Goal: Complete application form: Complete application form

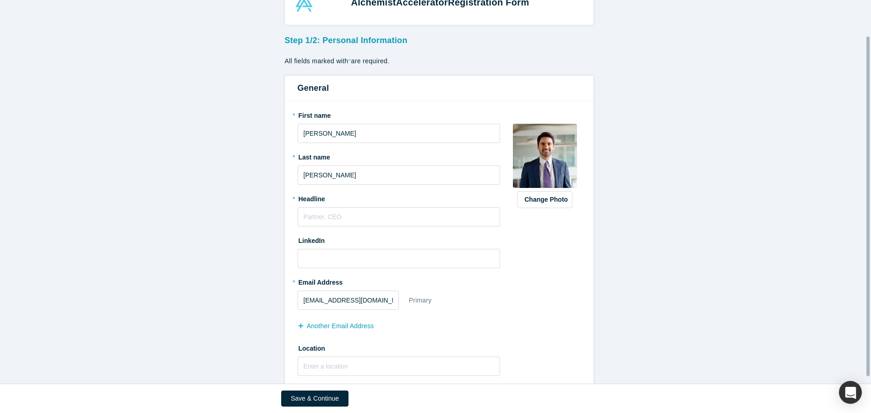
scroll to position [46, 0]
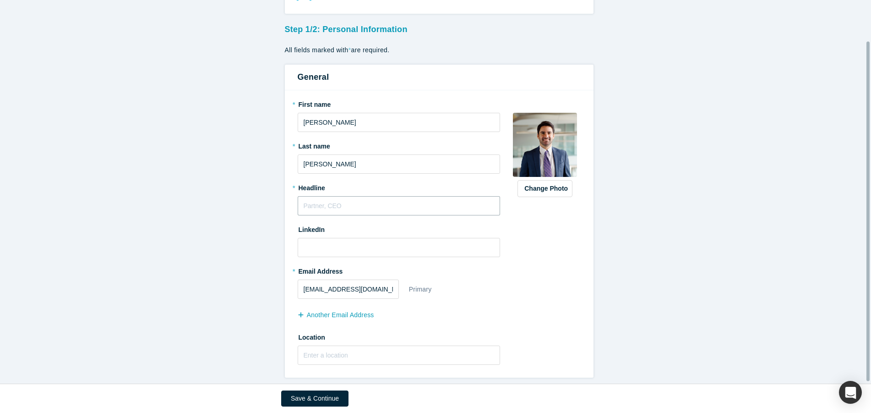
drag, startPoint x: 326, startPoint y: 204, endPoint x: 347, endPoint y: 204, distance: 21.1
click at [326, 204] on input "text" at bounding box center [399, 205] width 203 height 19
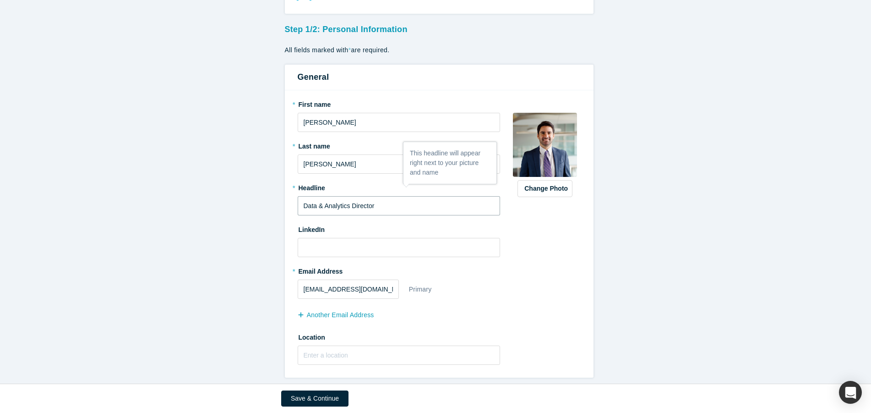
type input "Data & Analytics Director"
click at [338, 243] on input at bounding box center [399, 247] width 203 height 19
paste input "[URL][DOMAIN_NAME]"
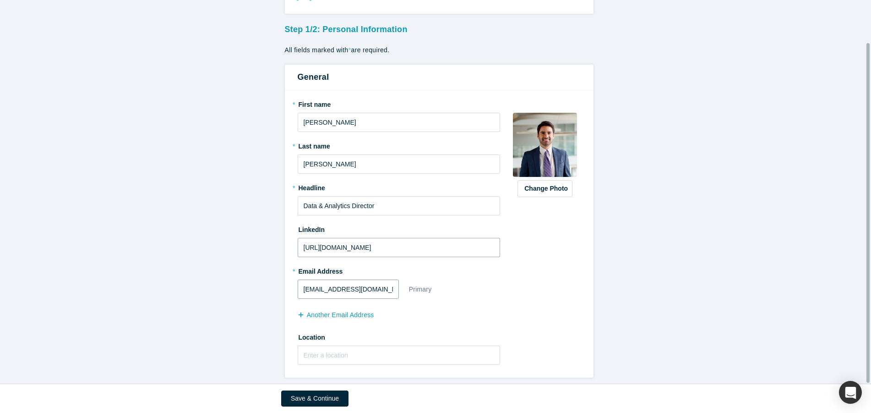
type input "[URL][DOMAIN_NAME]"
click at [382, 286] on input "[EMAIL_ADDRESS][DOMAIN_NAME]" at bounding box center [348, 288] width 101 height 19
drag, startPoint x: 386, startPoint y: 283, endPoint x: 261, endPoint y: 291, distance: 124.8
click at [263, 291] on form "Step 1/2: Personal Information All fields marked with * are required. General *…" at bounding box center [439, 198] width 878 height 357
type input "[EMAIL_ADDRESS][PERSON_NAME][DOMAIN_NAME]"
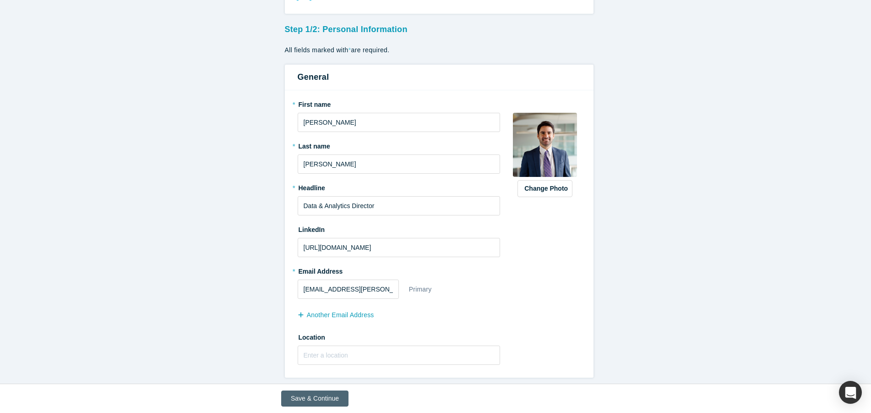
click at [315, 396] on button "Save & Continue" at bounding box center [314, 398] width 67 height 16
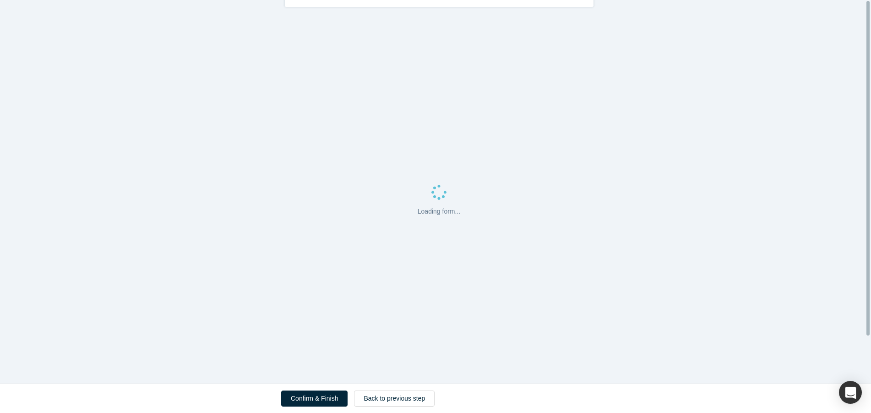
scroll to position [0, 0]
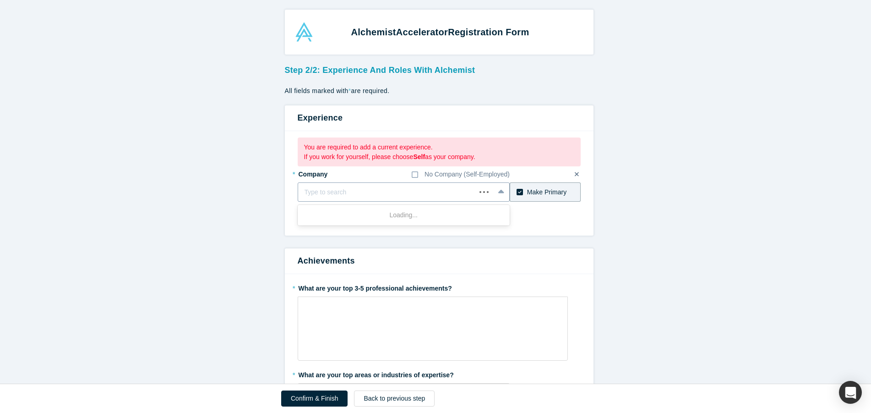
click at [484, 192] on div "Type to search" at bounding box center [404, 191] width 212 height 19
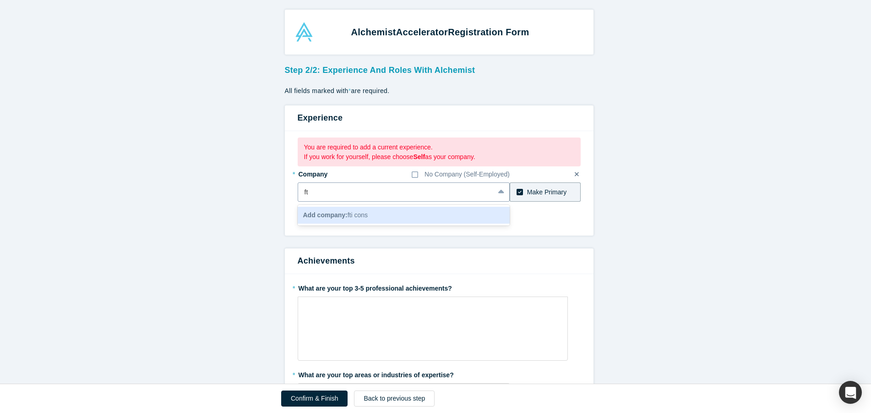
type input "f"
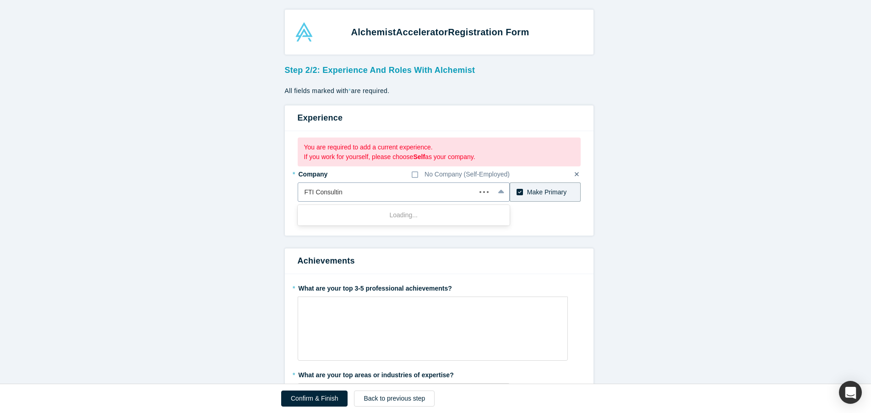
type input "FTI Consulting"
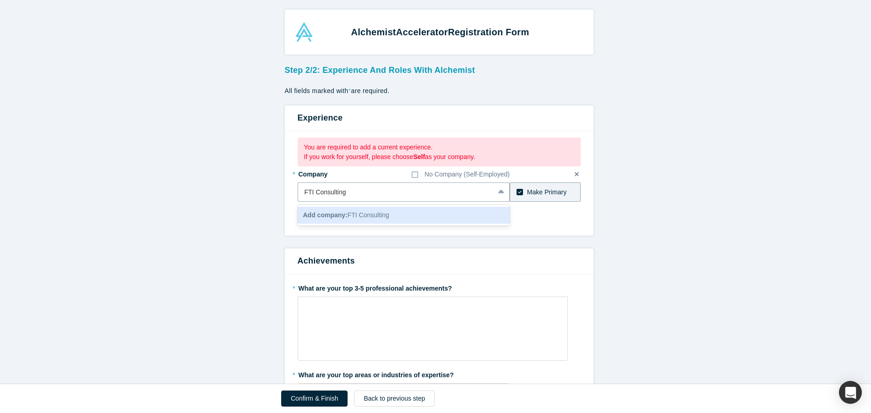
click at [365, 212] on span "Add company: FTI Consulting" at bounding box center [346, 214] width 86 height 7
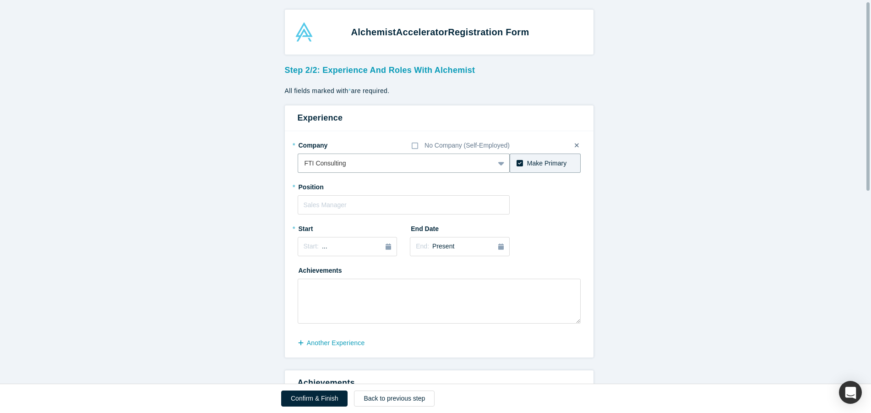
scroll to position [46, 0]
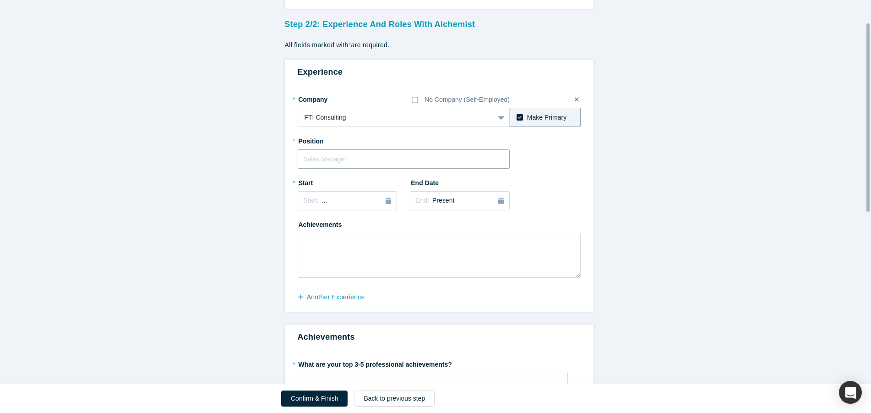
click at [351, 158] on input "text" at bounding box center [404, 158] width 212 height 19
type input "Director - Data and Analytics"
click at [355, 201] on div "Start: ..." at bounding box center [348, 201] width 88 height 10
click at [300, 225] on button "Previous Year" at bounding box center [301, 226] width 9 height 9
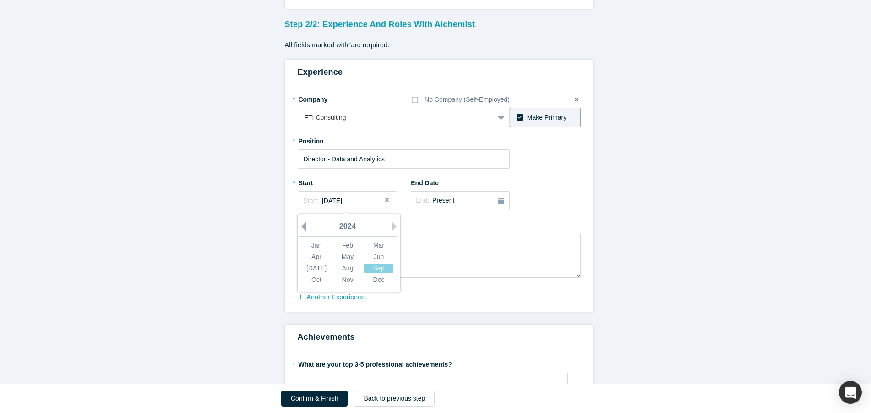
click at [300, 225] on button "Previous Year" at bounding box center [301, 226] width 9 height 9
click at [371, 258] on div "Jun" at bounding box center [378, 257] width 29 height 10
click at [324, 242] on textarea at bounding box center [439, 255] width 283 height 45
paste textarea "- Strategy, Operations, & Product Management for Generative AI solutions - Anal…"
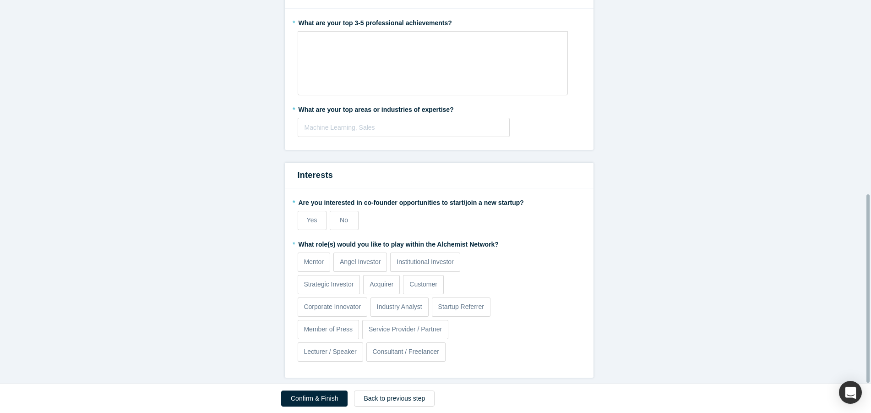
scroll to position [394, 0]
type textarea "- Strategy, Operations, & Product Management for Generative AI solutions - Anal…"
click at [311, 257] on p "Mentor" at bounding box center [314, 262] width 20 height 10
click at [0, 0] on input "Mentor" at bounding box center [0, 0] width 0 height 0
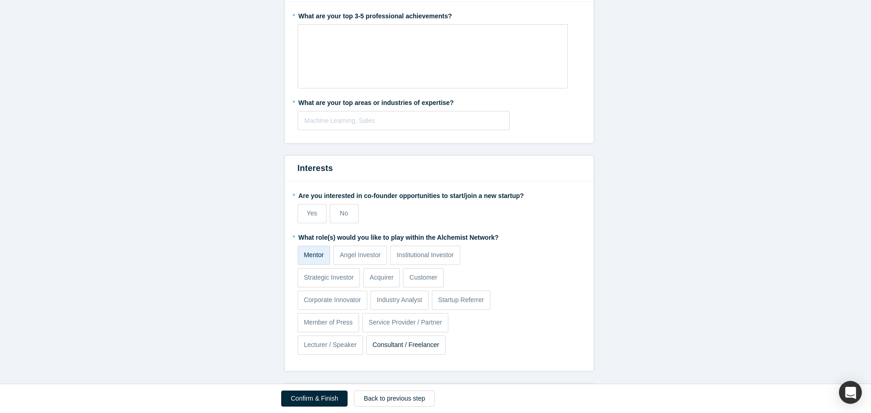
click at [418, 347] on p "Consultant / Freelancer" at bounding box center [405, 345] width 67 height 10
click at [0, 0] on input "Consultant / Freelancer" at bounding box center [0, 0] width 0 height 0
click at [392, 347] on p "Consultant / Freelancer" at bounding box center [405, 345] width 67 height 10
click at [0, 0] on input "Consultant / Freelancer" at bounding box center [0, 0] width 0 height 0
click at [392, 347] on p "Consultant / Freelancer" at bounding box center [405, 345] width 67 height 10
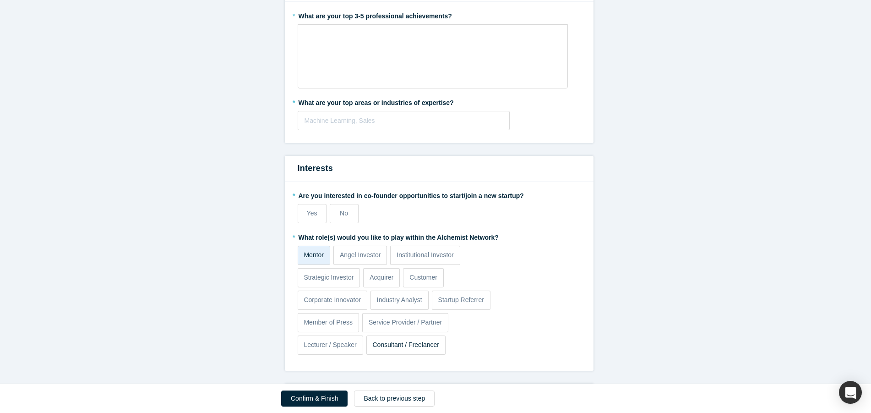
click at [0, 0] on input "Consultant / Freelancer" at bounding box center [0, 0] width 0 height 0
click at [316, 216] on label "Yes" at bounding box center [312, 213] width 29 height 19
click at [0, 0] on input "Yes" at bounding box center [0, 0] width 0 height 0
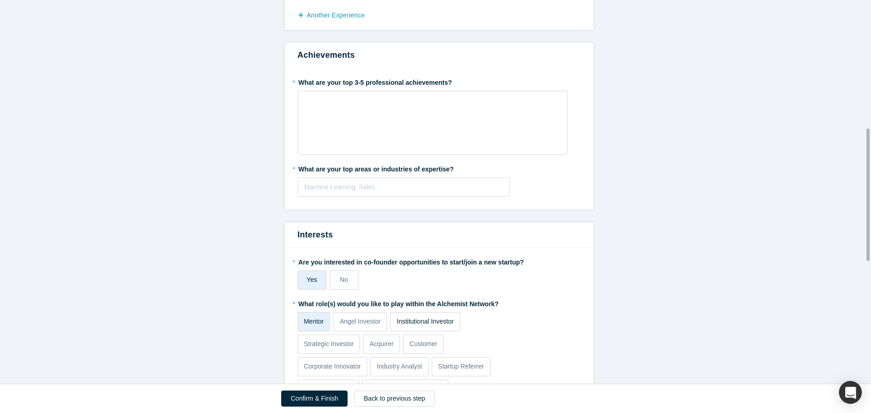
scroll to position [256, 0]
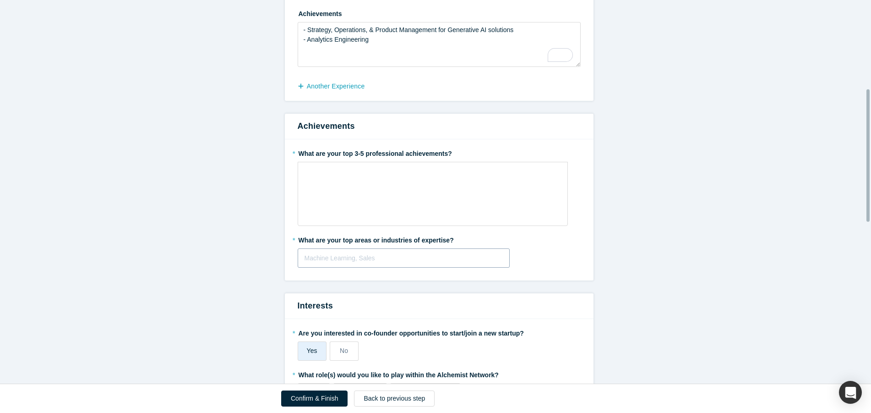
click at [412, 256] on div at bounding box center [403, 257] width 199 height 11
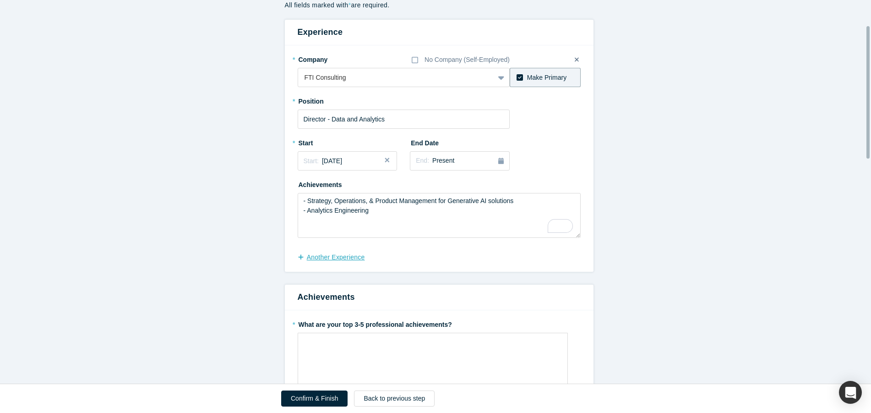
scroll to position [73, 0]
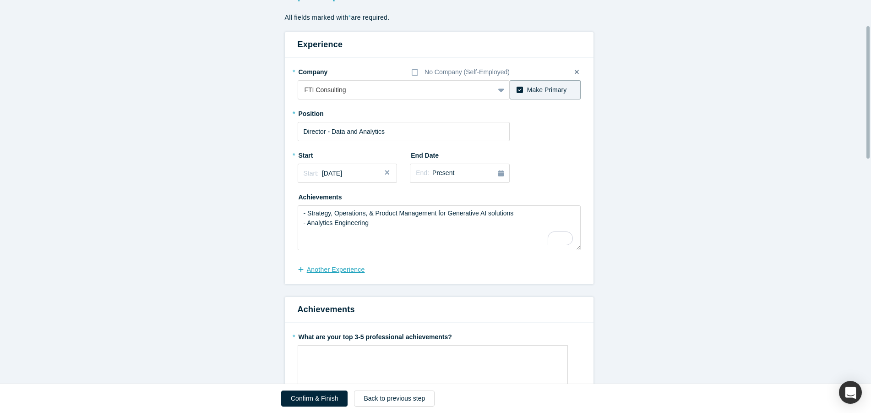
click at [337, 264] on button "another Experience" at bounding box center [336, 269] width 77 height 16
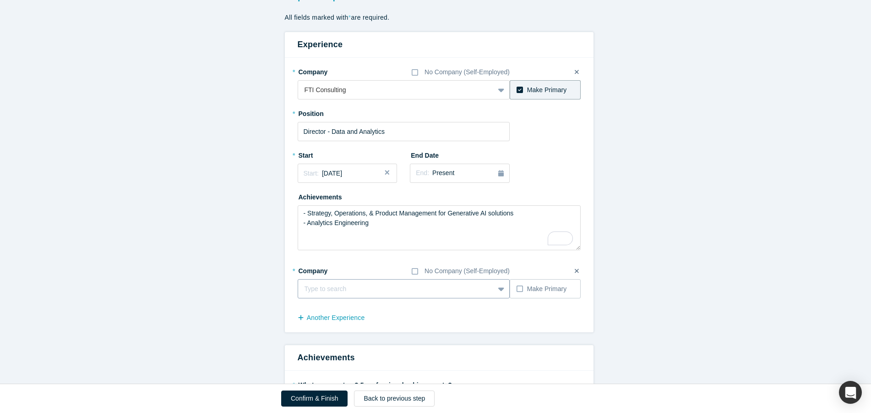
click at [341, 290] on div at bounding box center [396, 288] width 184 height 11
type input "EXL Service"
click at [344, 305] on div "Add company: EXL Service" at bounding box center [404, 311] width 212 height 17
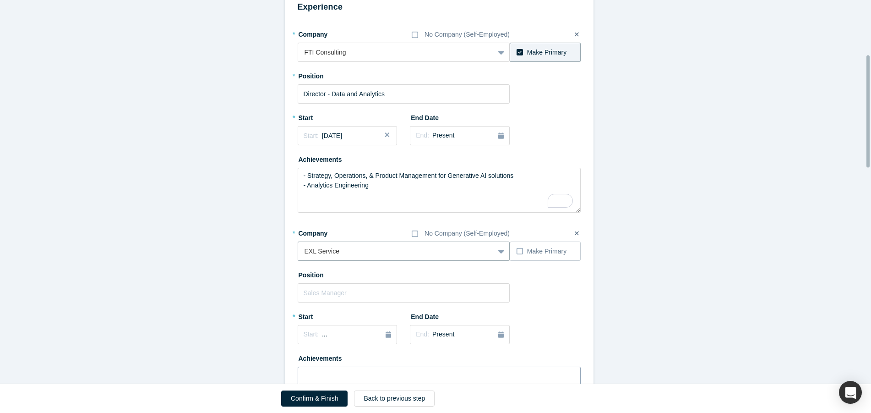
scroll to position [211, 0]
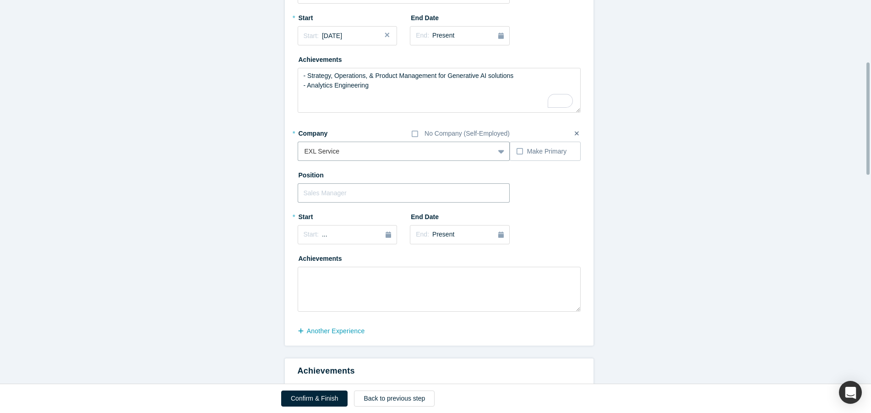
click at [337, 190] on input "text" at bounding box center [404, 192] width 212 height 19
type input "Manager - Data & Analytics"
click at [386, 237] on icon "button" at bounding box center [388, 234] width 5 height 6
click at [303, 261] on div "2025" at bounding box center [348, 260] width 100 height 19
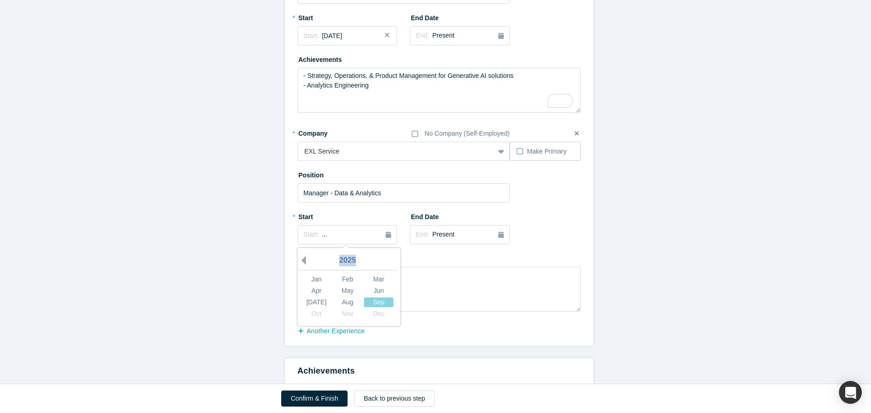
click at [299, 263] on button "Previous Year" at bounding box center [301, 260] width 9 height 9
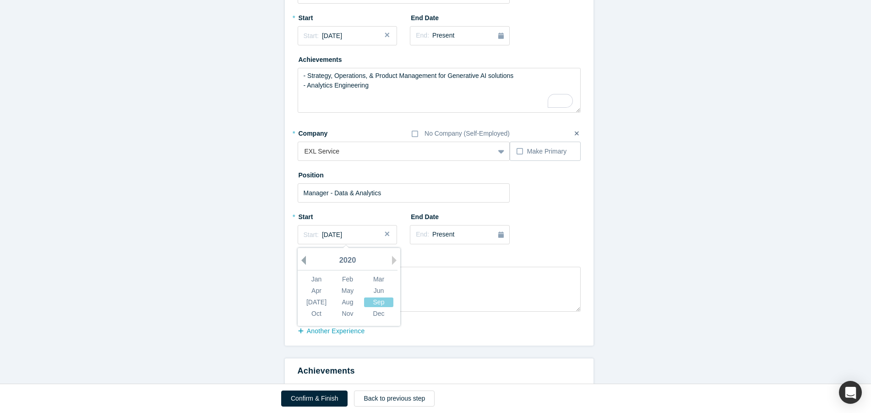
click at [299, 263] on button "Previous Year" at bounding box center [301, 260] width 9 height 9
click at [341, 289] on div "May" at bounding box center [347, 291] width 29 height 10
click at [494, 236] on div "End: Present" at bounding box center [460, 234] width 88 height 10
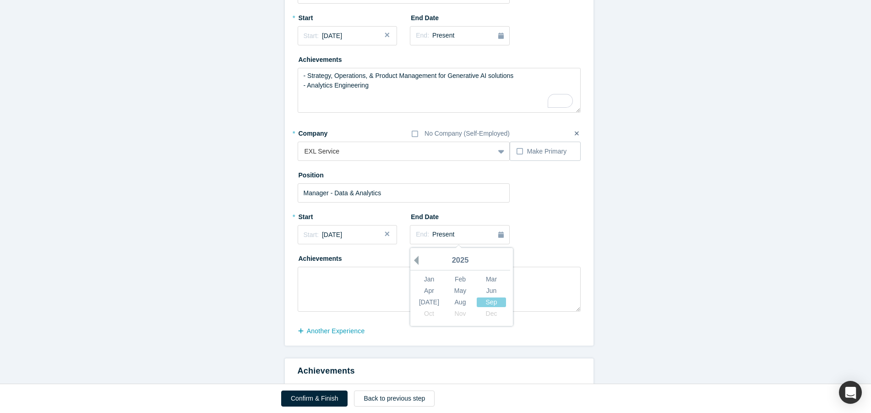
click at [412, 263] on button "Previous Year" at bounding box center [413, 260] width 9 height 9
click at [452, 303] on div "Aug" at bounding box center [460, 302] width 29 height 10
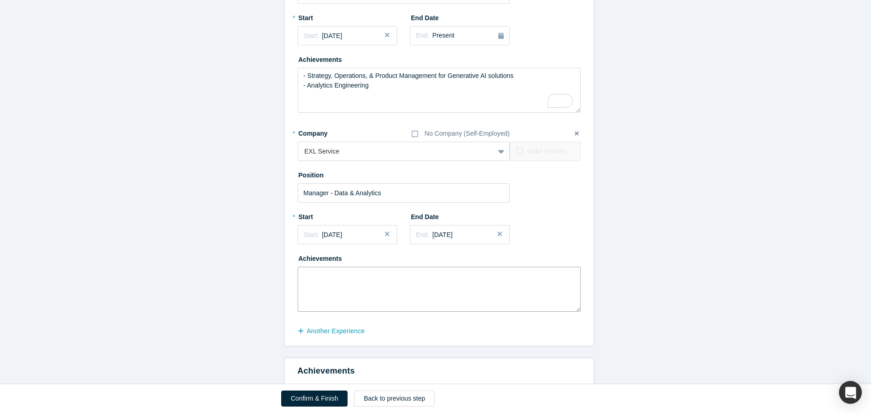
click at [340, 286] on textarea at bounding box center [439, 288] width 283 height 45
click at [377, 289] on textarea "To enrich screen reader interactions, please activate Accessibility in Grammarl…" at bounding box center [439, 288] width 283 height 45
paste textarea "- Streamlined launch of new initiatives worth $5B by collaborating resources ac…"
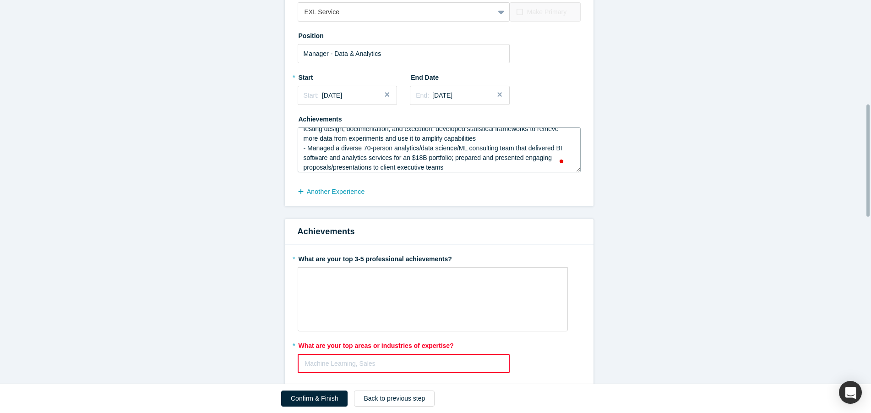
scroll to position [531, 0]
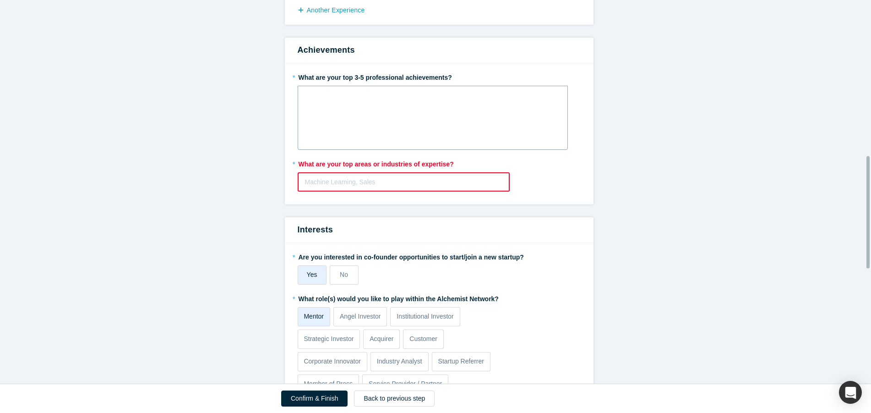
type textarea "- Streamlined launch of new initiatives worth $5B by collaborating resources ac…"
click at [381, 114] on div "rdw-wrapper" at bounding box center [433, 118] width 270 height 64
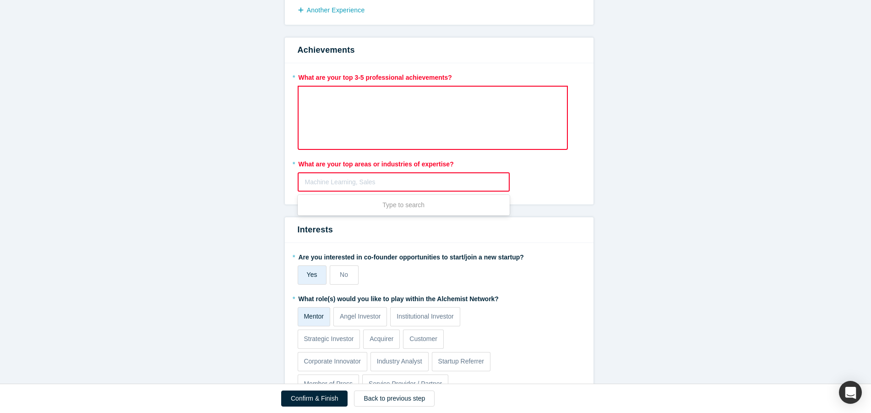
click at [363, 179] on div at bounding box center [404, 181] width 198 height 11
type input "Analytics"
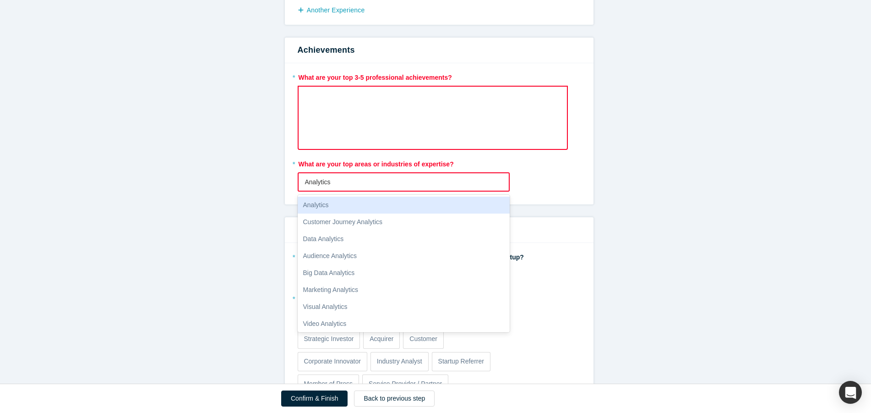
click at [338, 206] on div "Analytics" at bounding box center [404, 204] width 212 height 17
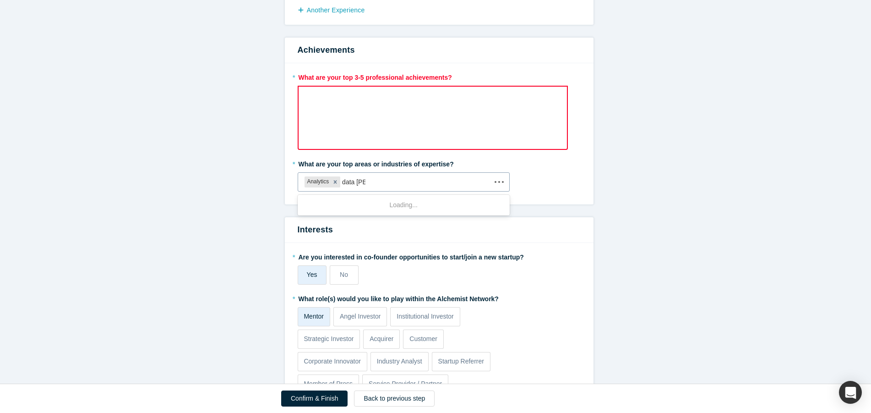
type input "data anal"
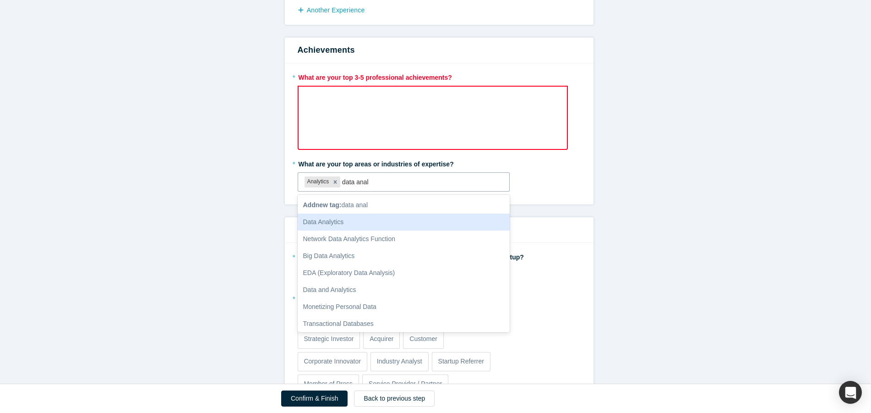
click at [337, 220] on div "Data Analytics" at bounding box center [404, 221] width 212 height 17
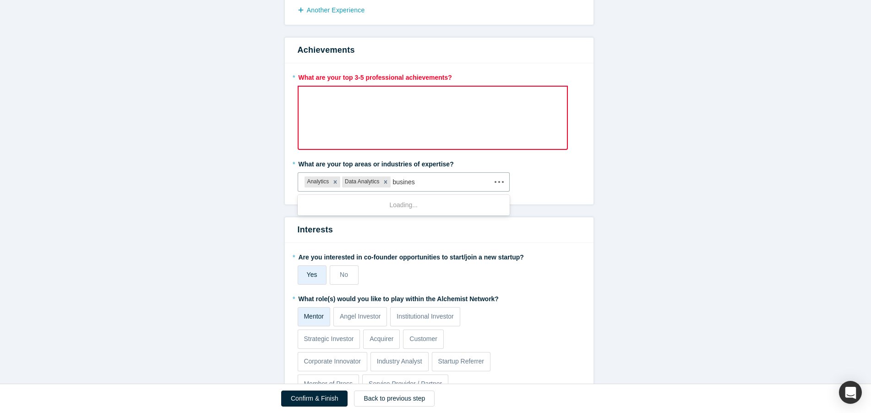
type input "business"
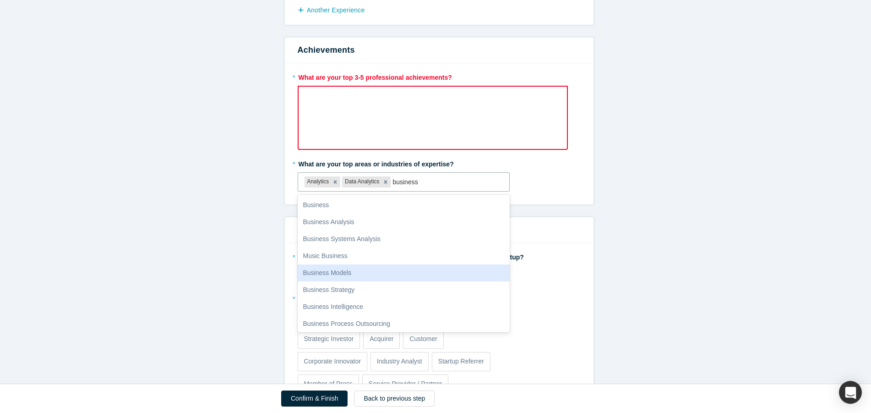
click at [338, 270] on div "Business Models" at bounding box center [404, 272] width 212 height 17
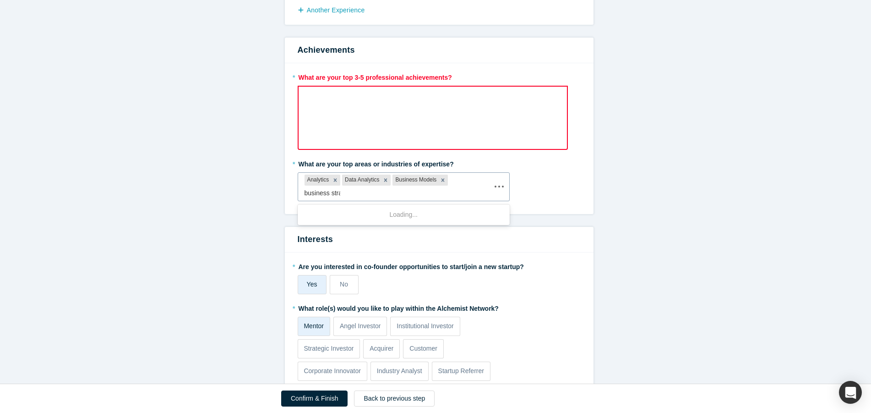
type input "business strat"
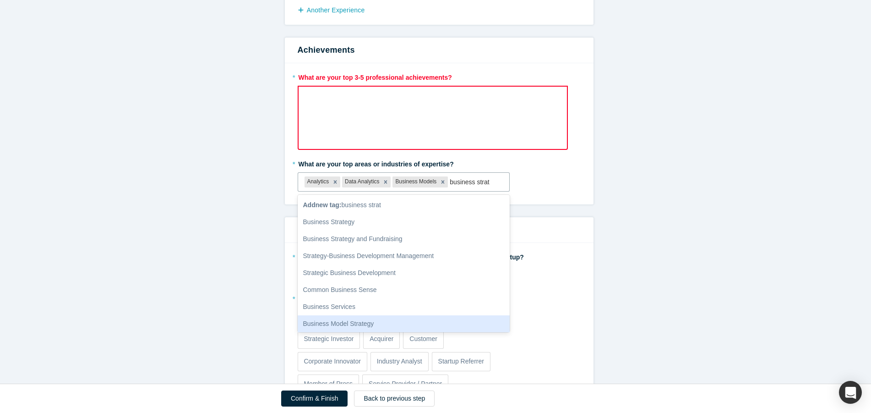
click at [357, 322] on div "Business Model Strategy" at bounding box center [404, 323] width 212 height 17
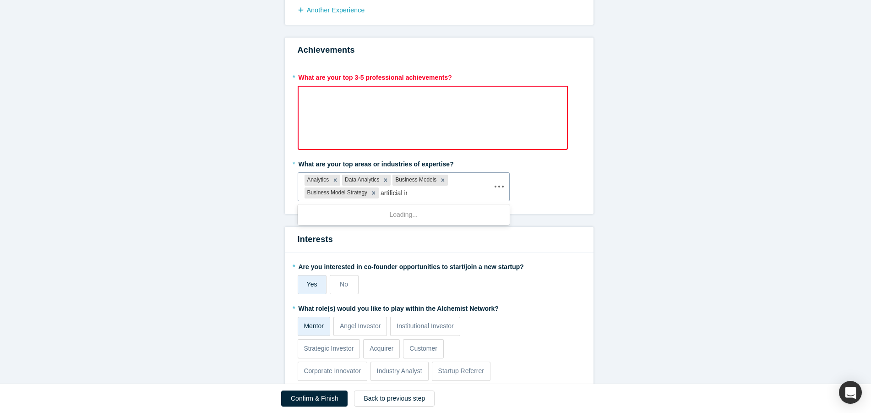
type input "artificial int"
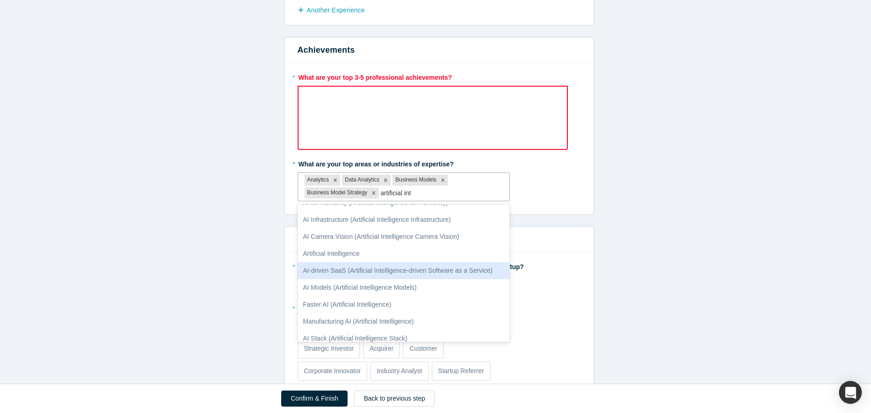
scroll to position [53, 0]
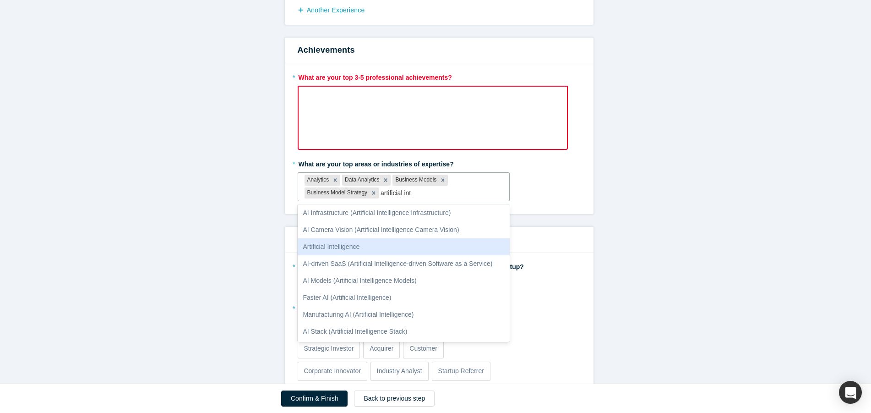
click at [382, 250] on div "Artificial Intelligence" at bounding box center [404, 246] width 212 height 17
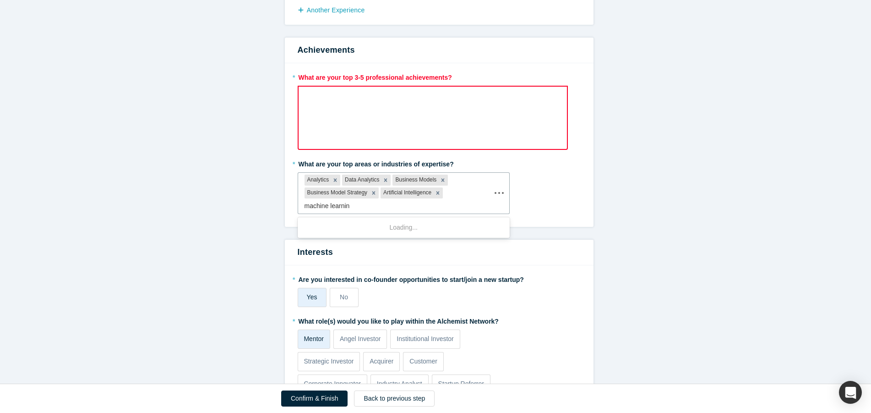
type input "machine learning"
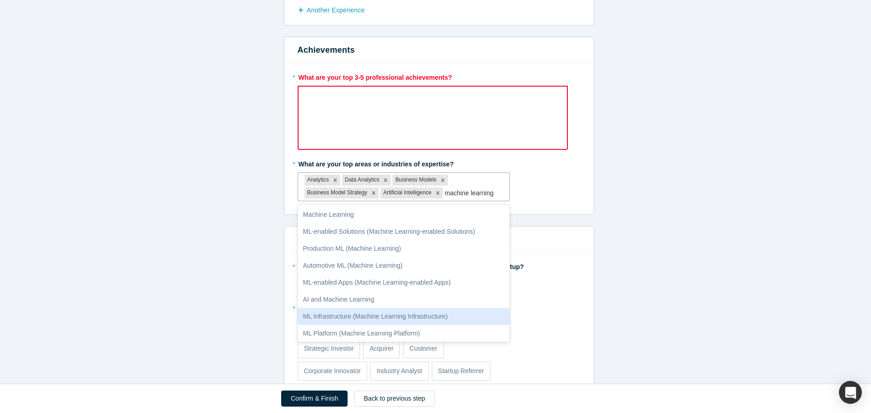
scroll to position [36, 0]
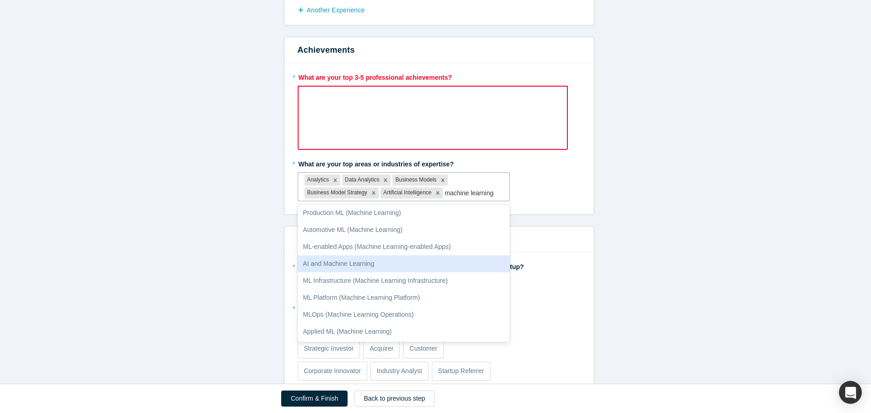
click at [358, 263] on div "AI and Machine Learning" at bounding box center [404, 263] width 212 height 17
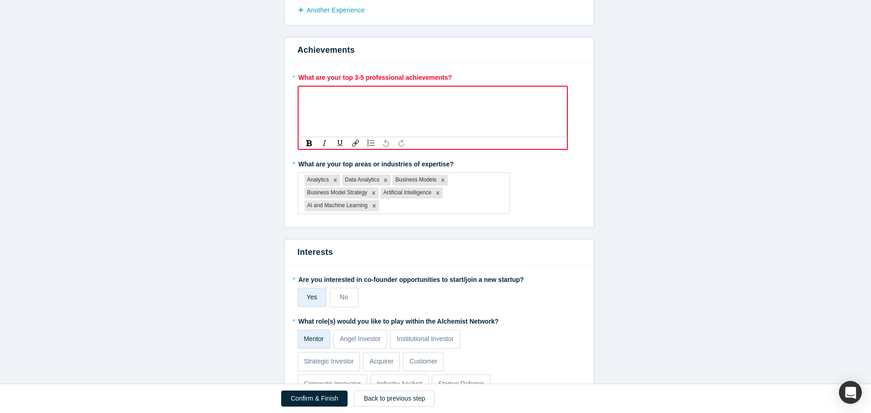
click at [363, 104] on div "rdw-editor" at bounding box center [432, 96] width 257 height 15
click at [374, 99] on div "rdw-editor" at bounding box center [433, 97] width 246 height 10
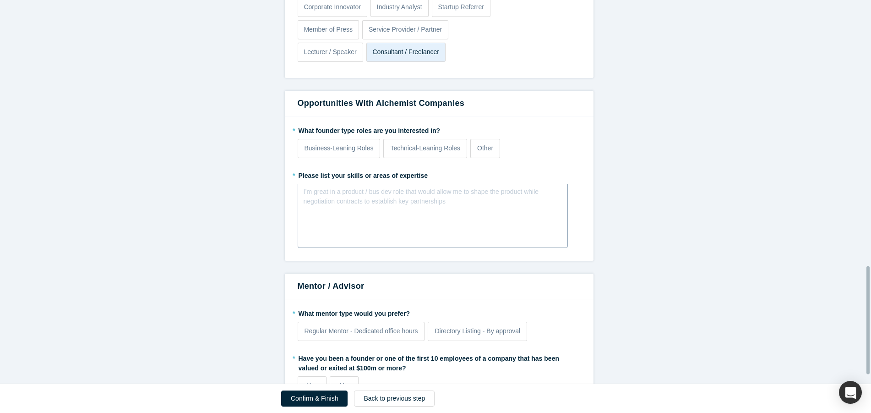
scroll to position [943, 0]
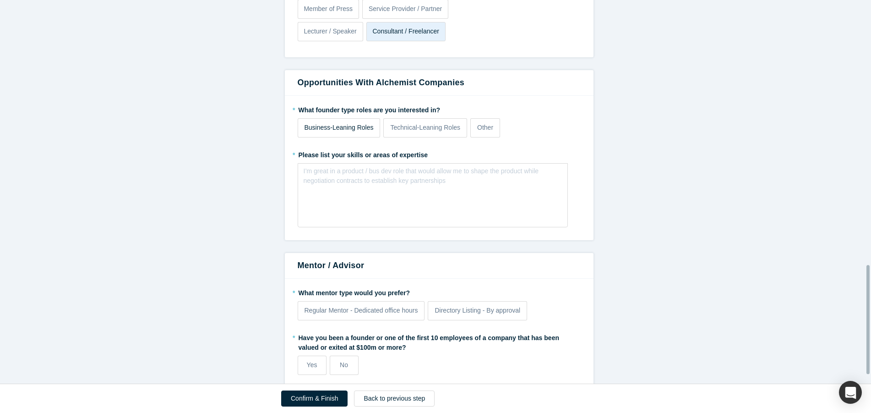
click at [354, 137] on label "Business-Leaning Roles" at bounding box center [339, 127] width 83 height 19
click at [0, 0] on input "Business-Leaning Roles" at bounding box center [0, 0] width 0 height 0
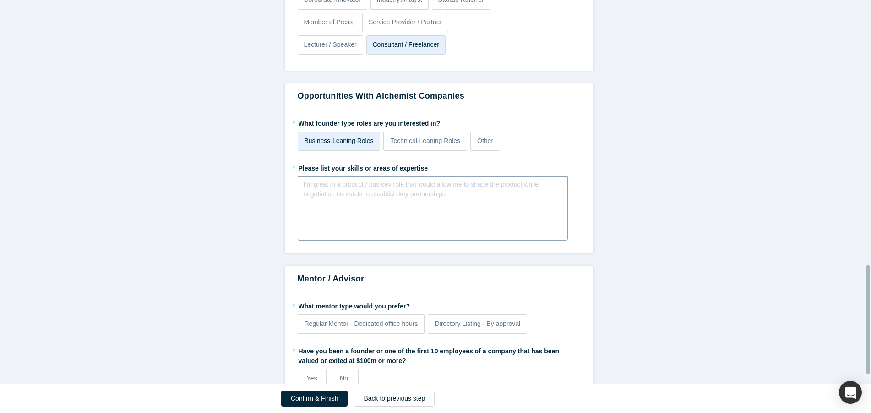
click at [396, 193] on div "rdw-editor" at bounding box center [433, 186] width 258 height 15
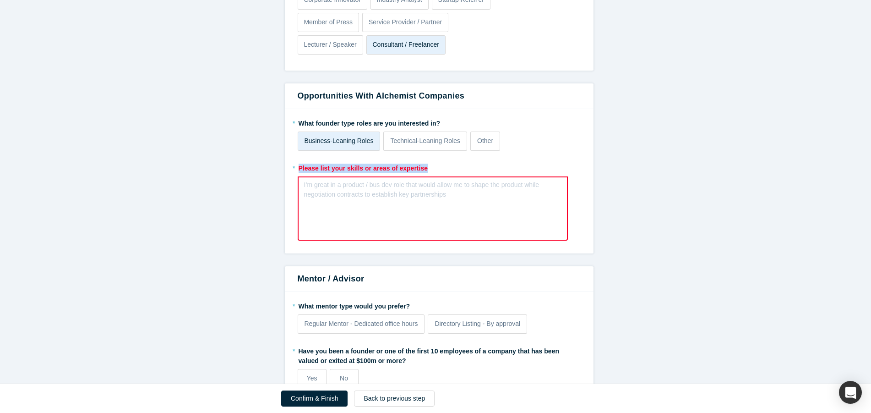
drag, startPoint x: 431, startPoint y: 166, endPoint x: 295, endPoint y: 169, distance: 136.0
click at [298, 169] on label "* Please list your skills or areas of expertise" at bounding box center [439, 166] width 283 height 13
copy label "Please list your skills or areas of expertise"
click at [348, 190] on div "rdw-editor" at bounding box center [433, 188] width 246 height 10
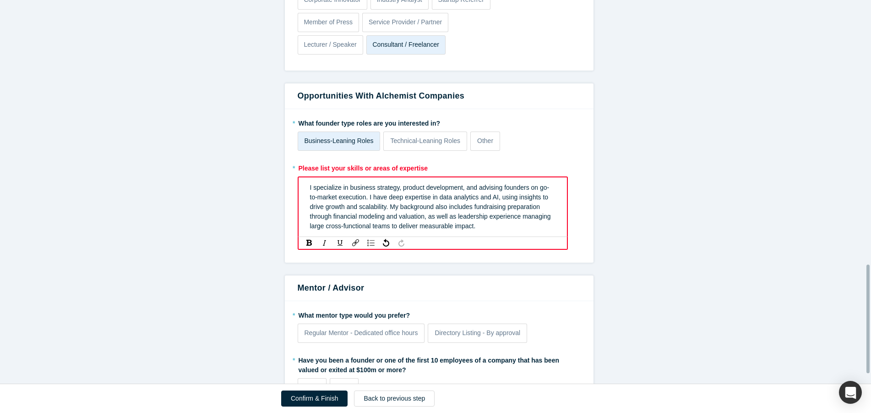
scroll to position [969, 0]
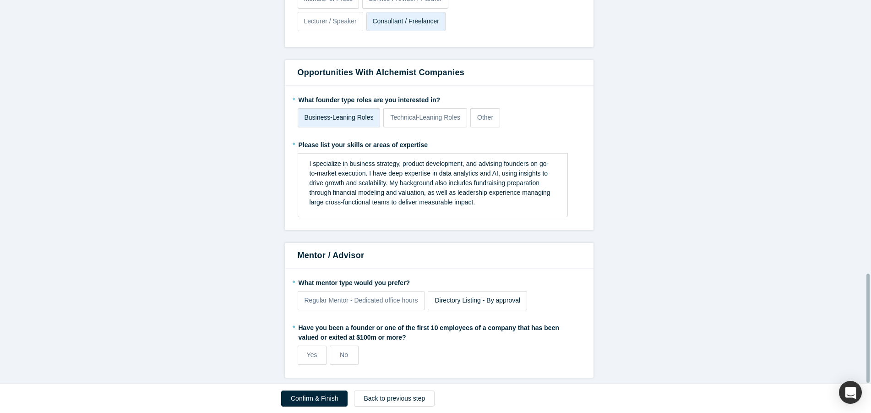
click at [472, 296] on span "Directory Listing - By approval" at bounding box center [478, 299] width 86 height 7
click at [0, 0] on input "Directory Listing - By approval" at bounding box center [0, 0] width 0 height 0
click at [391, 296] on span "Regular Mentor - Dedicated office hours" at bounding box center [361, 299] width 114 height 7
click at [0, 0] on input "Regular Mentor - Dedicated office hours" at bounding box center [0, 0] width 0 height 0
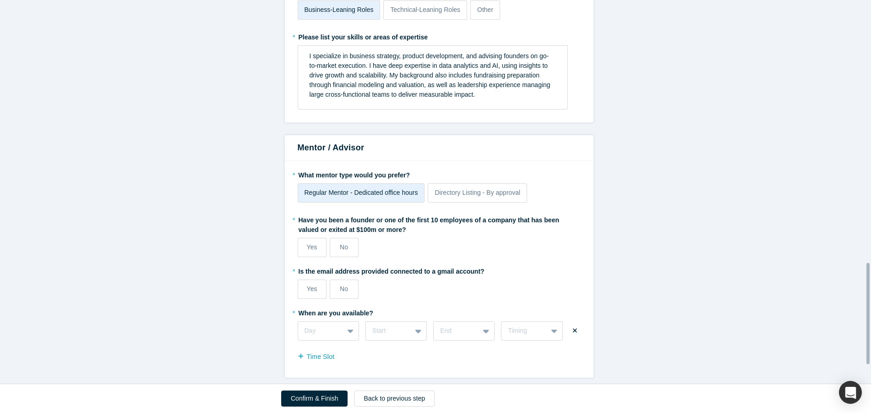
scroll to position [1068, 0]
click at [462, 189] on span "Directory Listing - By approval" at bounding box center [478, 192] width 86 height 7
click at [0, 0] on input "Directory Listing - By approval" at bounding box center [0, 0] width 0 height 0
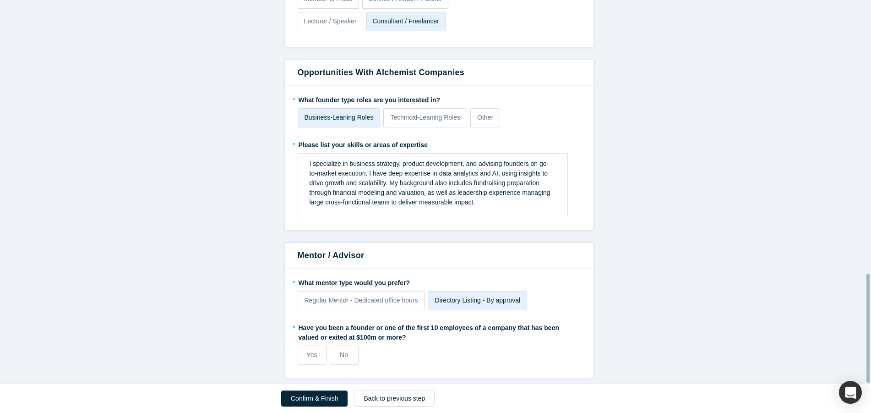
scroll to position [960, 0]
click at [343, 352] on span "No" at bounding box center [344, 354] width 8 height 7
click at [0, 0] on input "No" at bounding box center [0, 0] width 0 height 0
click at [352, 296] on span "Regular Mentor - Dedicated office hours" at bounding box center [361, 299] width 114 height 7
click at [0, 0] on input "Regular Mentor - Dedicated office hours" at bounding box center [0, 0] width 0 height 0
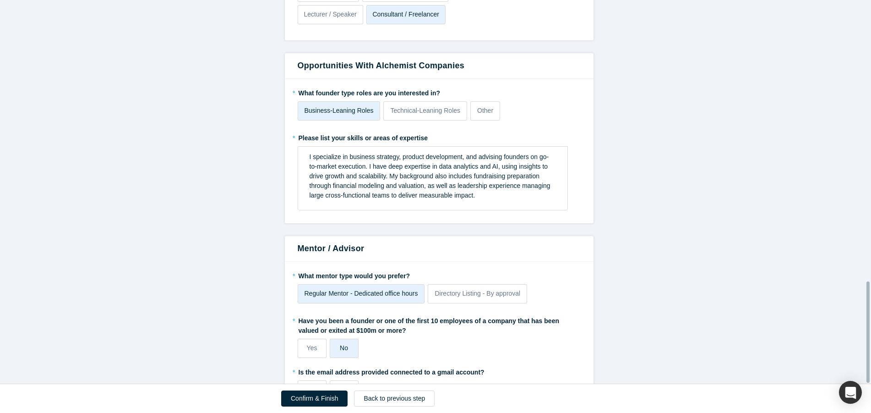
scroll to position [1068, 0]
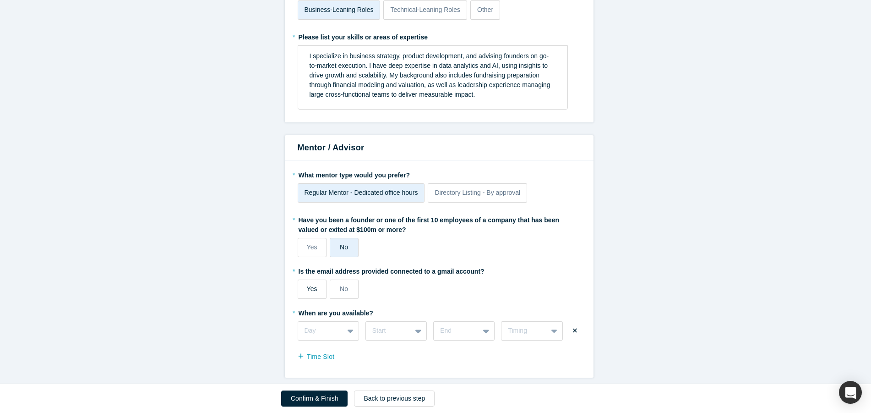
click at [312, 285] on span "Yes" at bounding box center [312, 288] width 11 height 7
click at [0, 0] on input "Yes" at bounding box center [0, 0] width 0 height 0
click at [490, 189] on span "Directory Listing - By approval" at bounding box center [478, 192] width 86 height 7
click at [0, 0] on input "Directory Listing - By approval" at bounding box center [0, 0] width 0 height 0
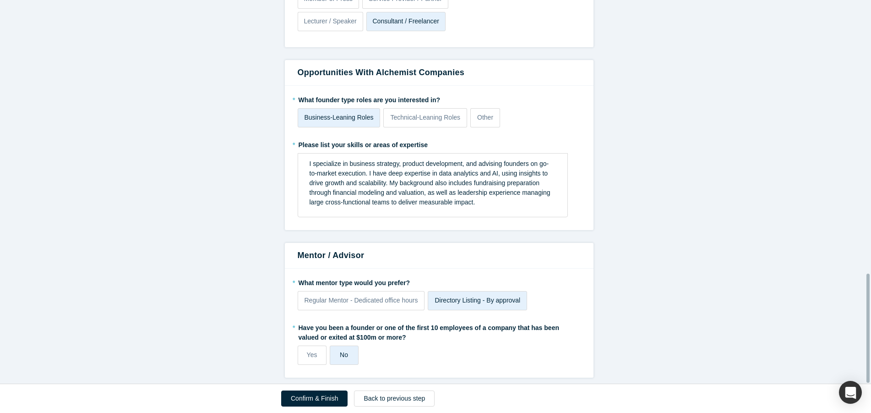
scroll to position [960, 0]
click at [389, 296] on span "Regular Mentor - Dedicated office hours" at bounding box center [361, 299] width 114 height 7
click at [0, 0] on input "Regular Mentor - Dedicated office hours" at bounding box center [0, 0] width 0 height 0
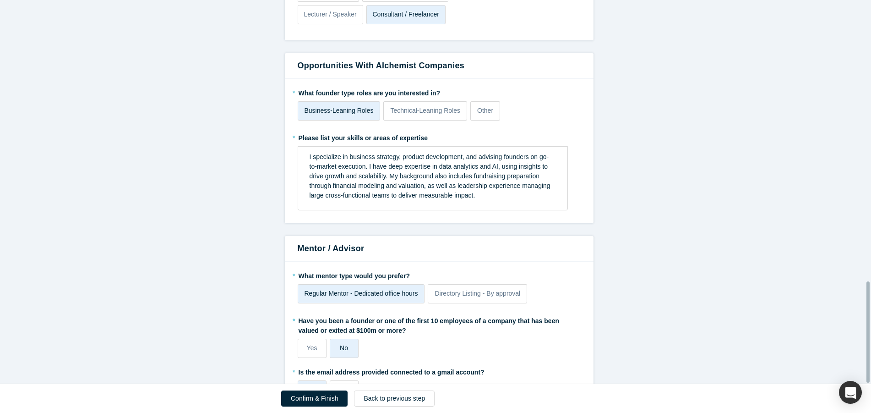
scroll to position [1068, 0]
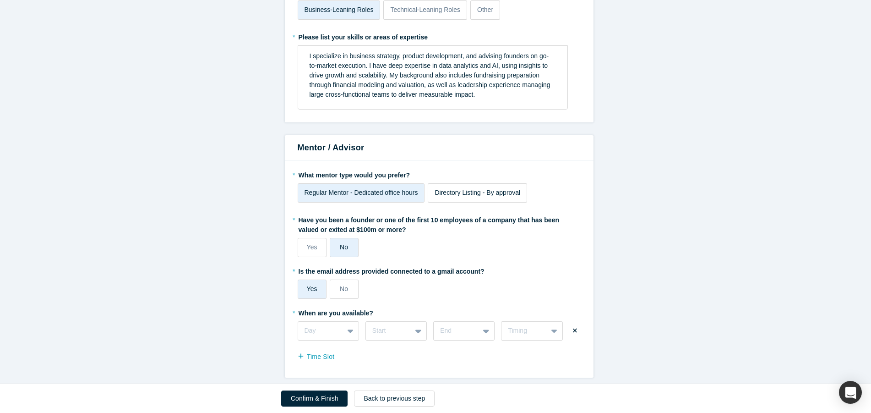
click at [467, 189] on span "Directory Listing - By approval" at bounding box center [478, 192] width 86 height 7
click at [0, 0] on input "Directory Listing - By approval" at bounding box center [0, 0] width 0 height 0
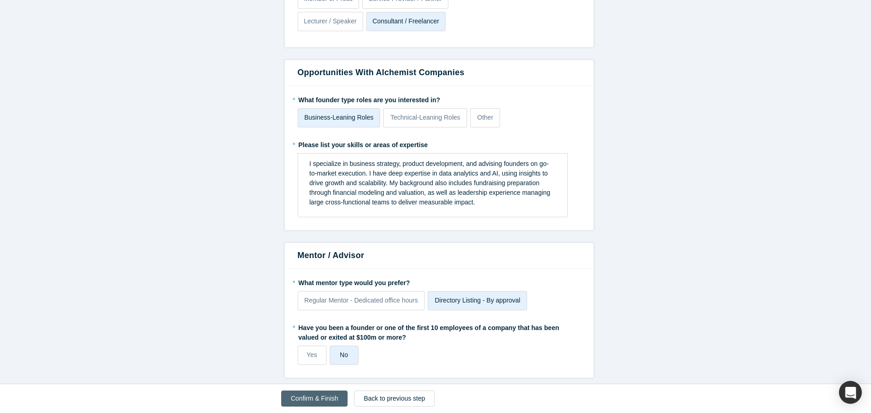
click at [308, 398] on button "Confirm & Finish" at bounding box center [314, 398] width 66 height 16
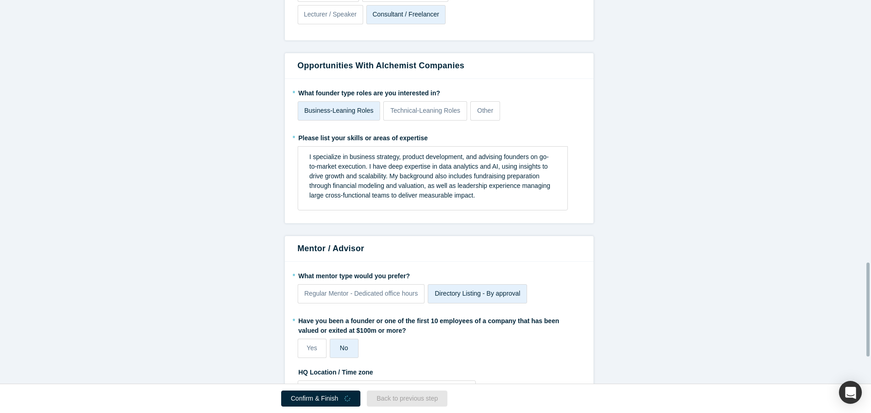
scroll to position [1068, 0]
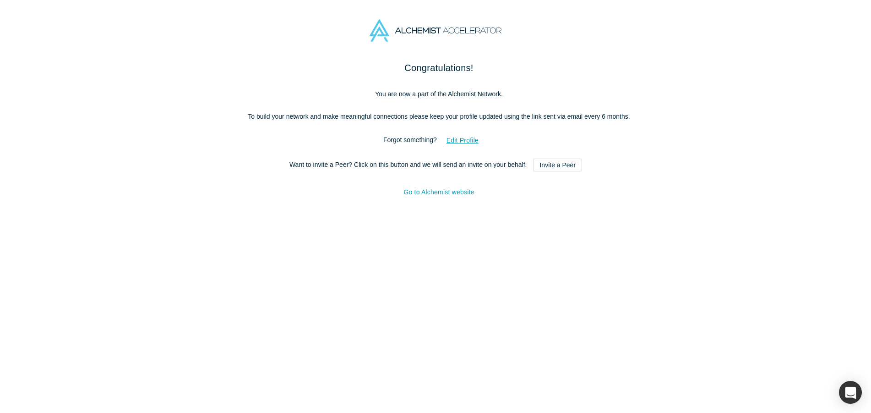
click at [403, 31] on img at bounding box center [436, 30] width 132 height 22
